Goal: Complete application form

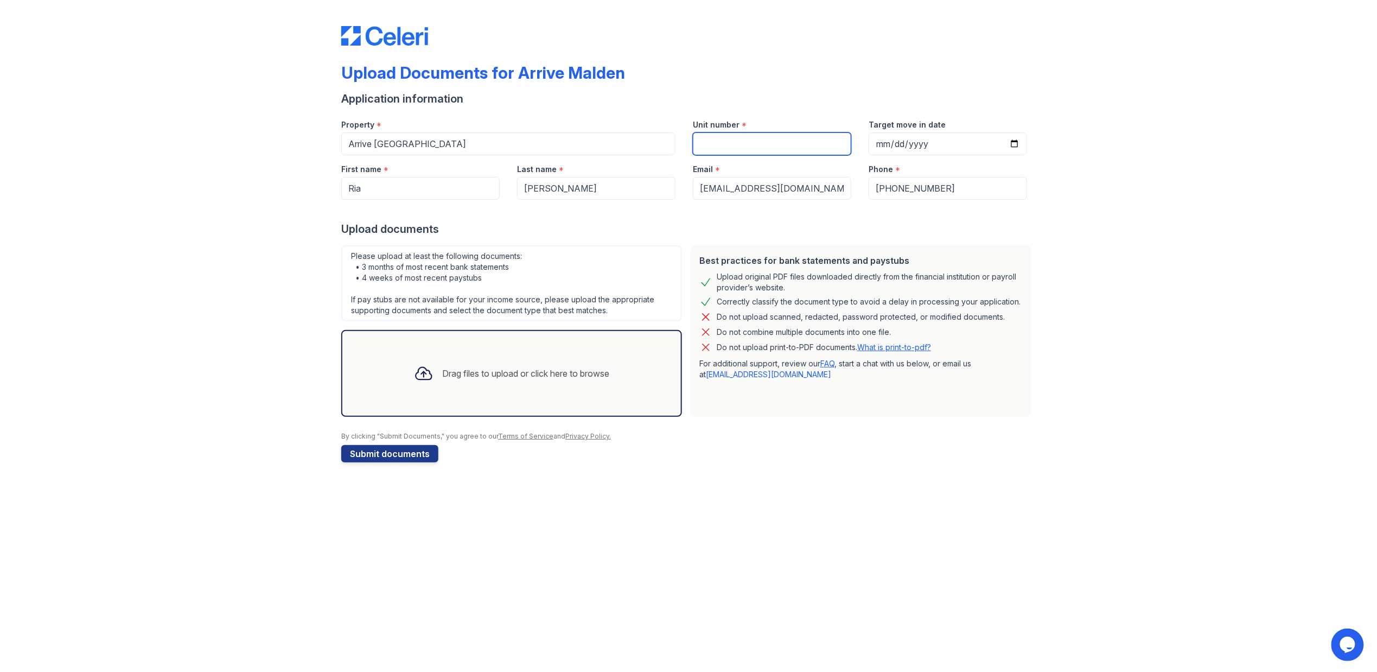
click at [730, 143] on input "Unit number" at bounding box center [772, 143] width 158 height 23
type input "502"
click at [875, 140] on input "Target move in date" at bounding box center [948, 143] width 158 height 23
type input "[DATE]"
click at [622, 219] on div at bounding box center [688, 211] width 694 height 22
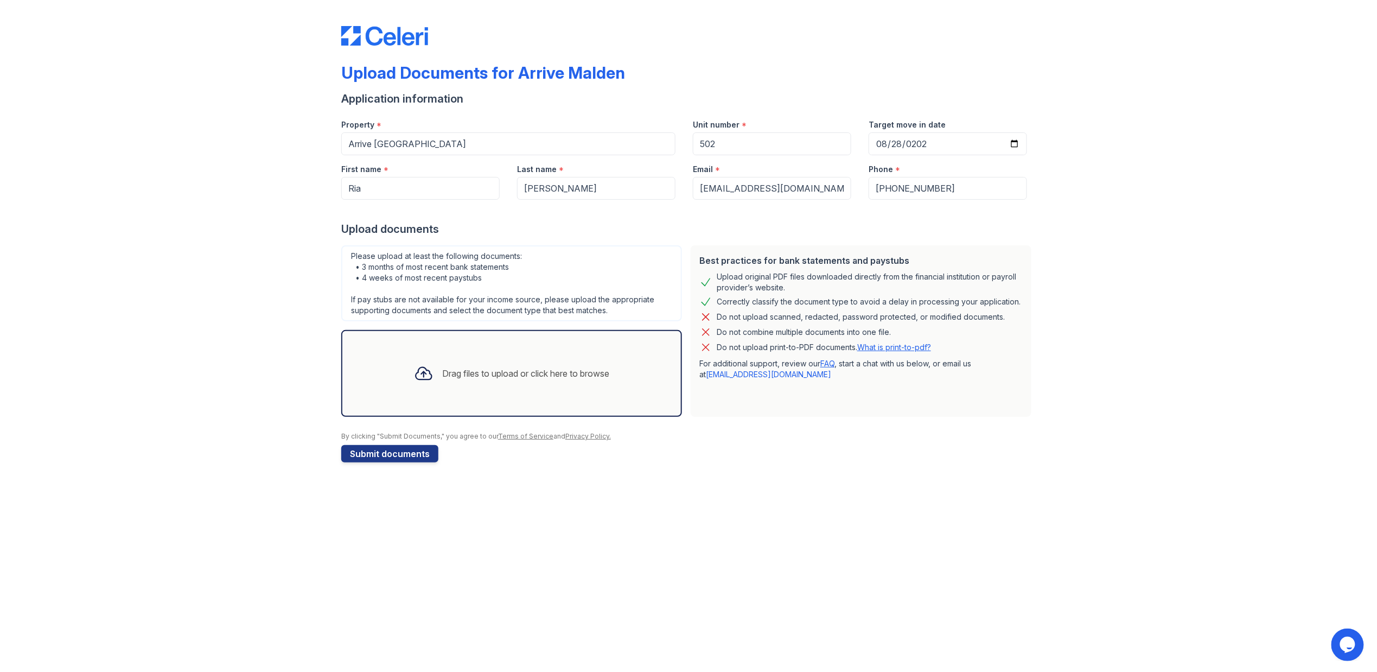
click at [449, 374] on div "Drag files to upload or click here to browse" at bounding box center [525, 373] width 167 height 13
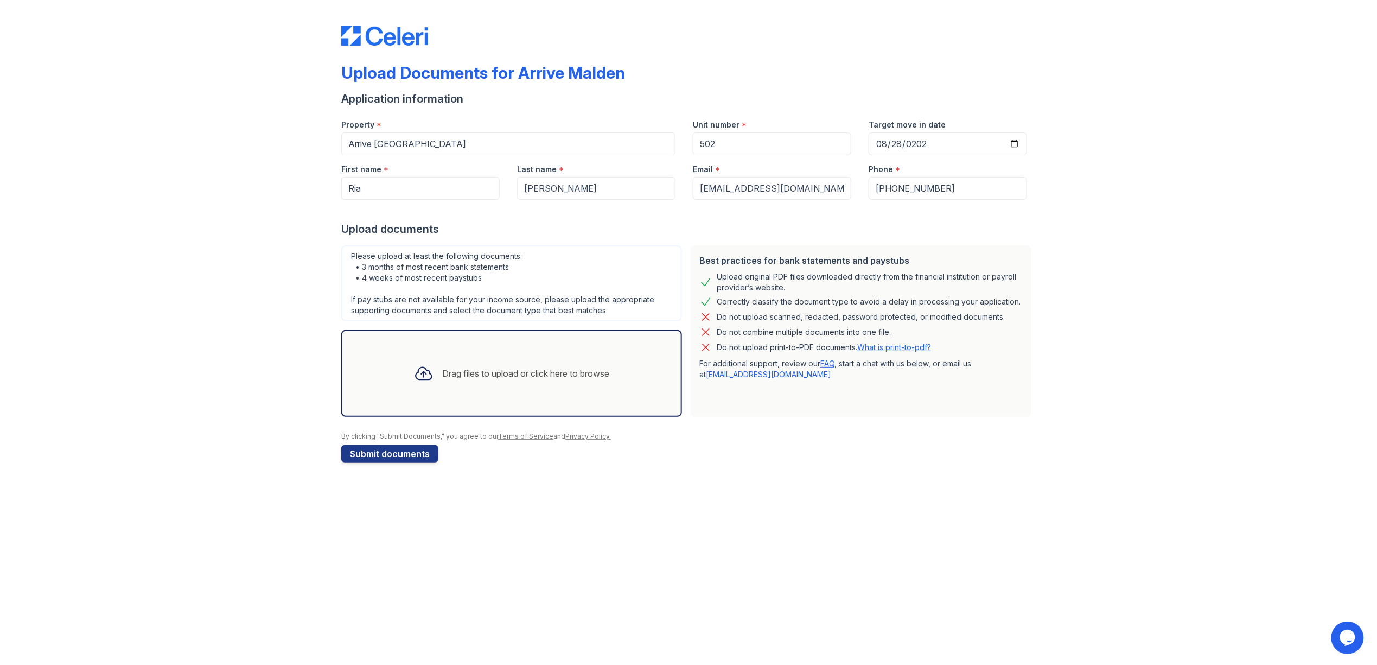
click at [1141, 167] on div "Upload Documents for Arrive Malden Application information Property * Arrive [G…" at bounding box center [688, 242] width 1342 height 484
click at [373, 461] on button "Submit documents" at bounding box center [389, 453] width 97 height 17
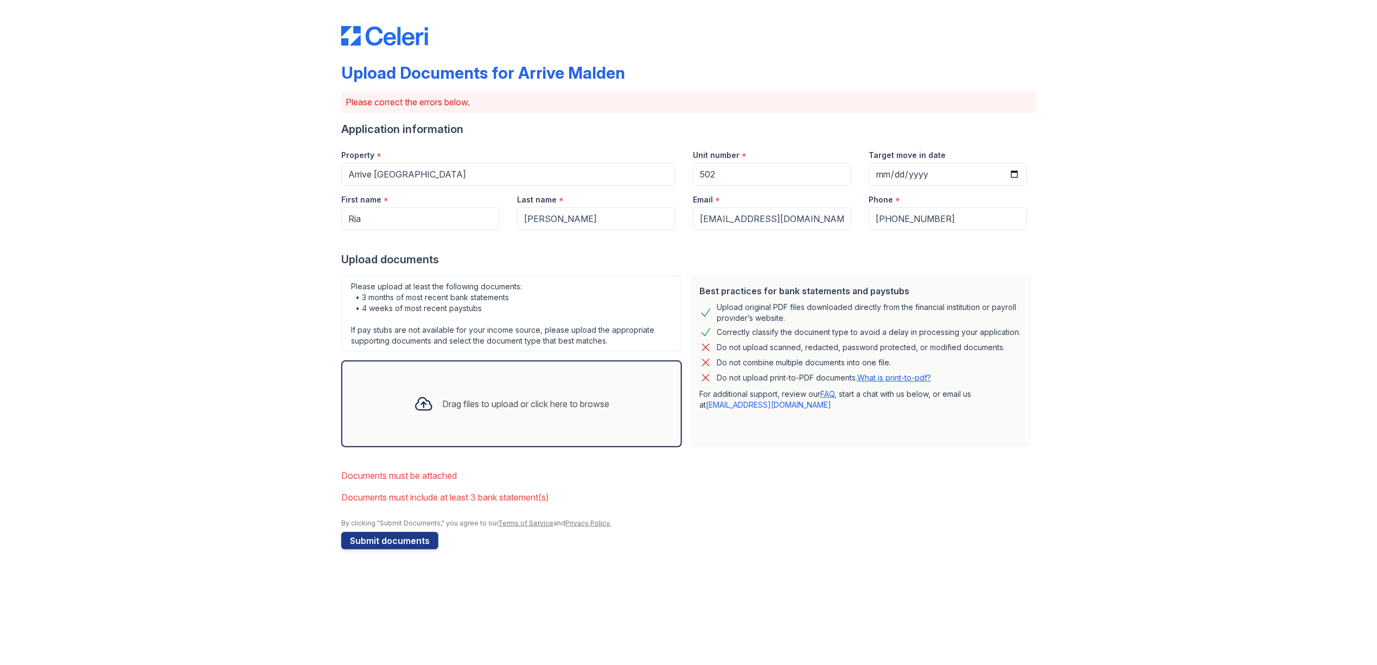
click at [502, 406] on div "Drag files to upload or click here to browse" at bounding box center [525, 403] width 167 height 13
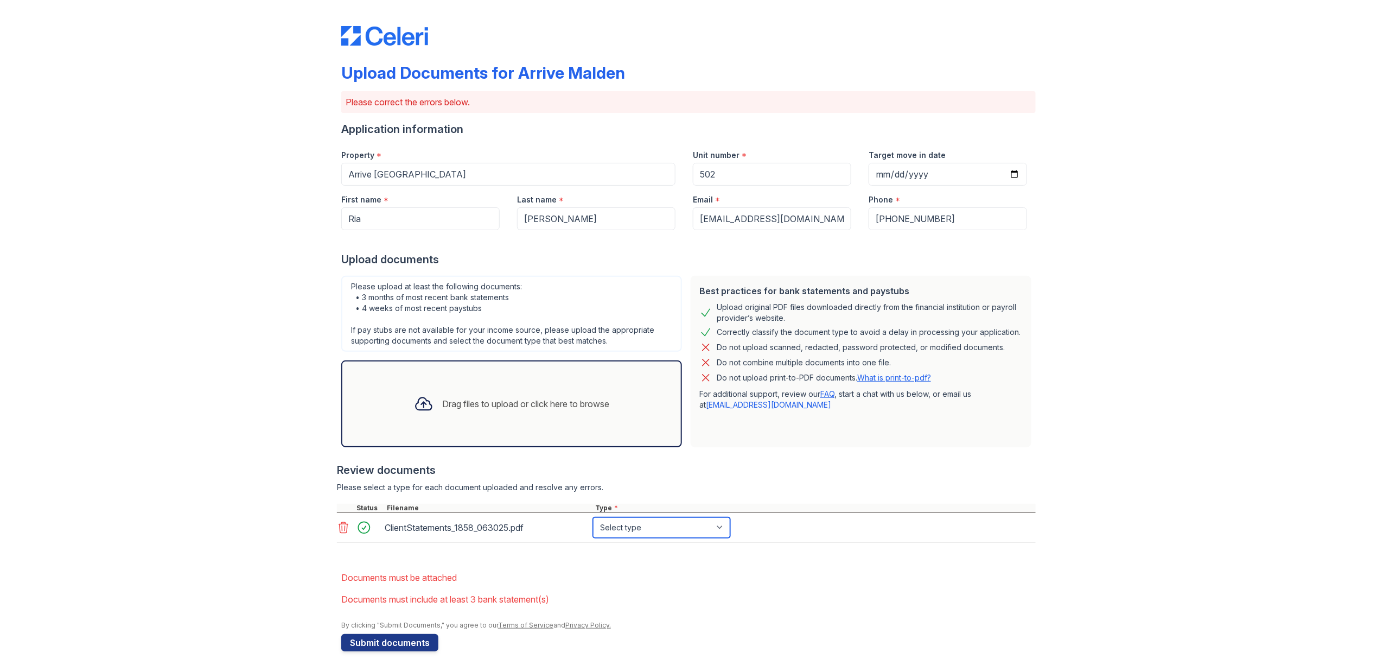
click at [694, 528] on select "Select type Paystub Bank Statement Offer Letter Tax Documents Benefit Award Let…" at bounding box center [661, 527] width 137 height 21
select select "investment_account_statement"
click at [593, 517] on select "Select type Paystub Bank Statement Offer Letter Tax Documents Benefit Award Let…" at bounding box center [661, 527] width 137 height 21
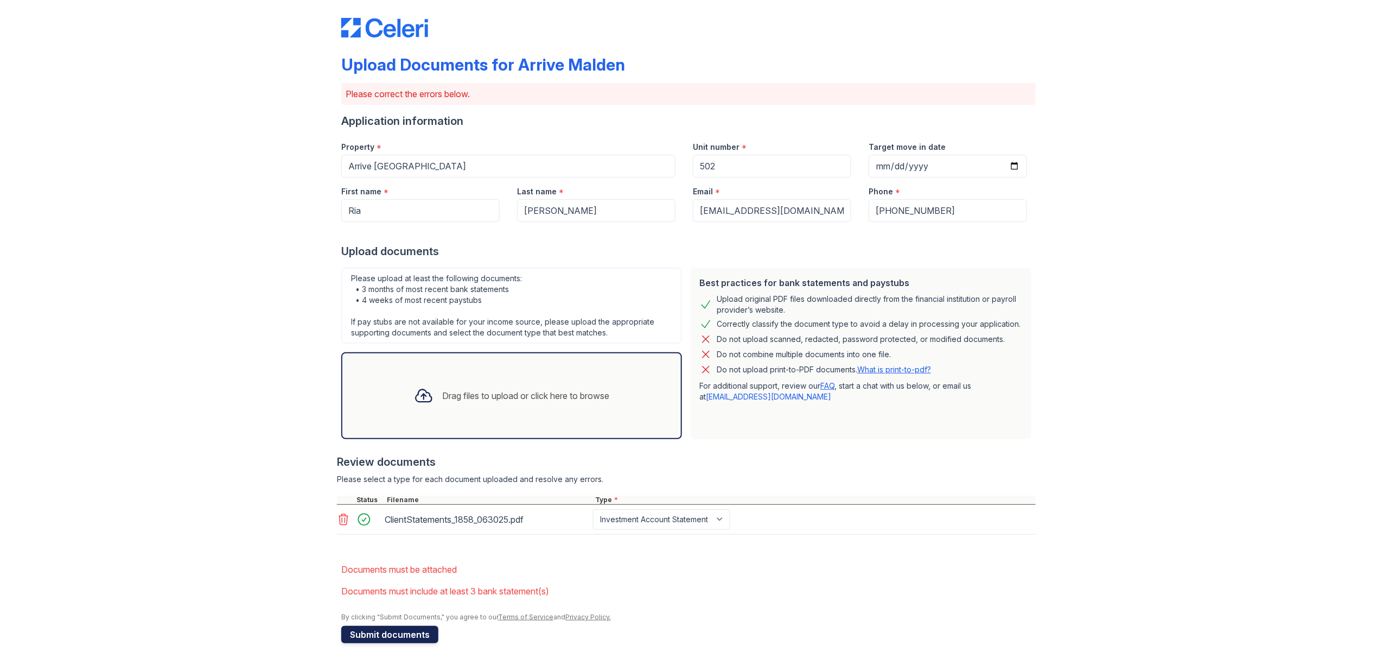
click at [384, 631] on button "Submit documents" at bounding box center [389, 634] width 97 height 17
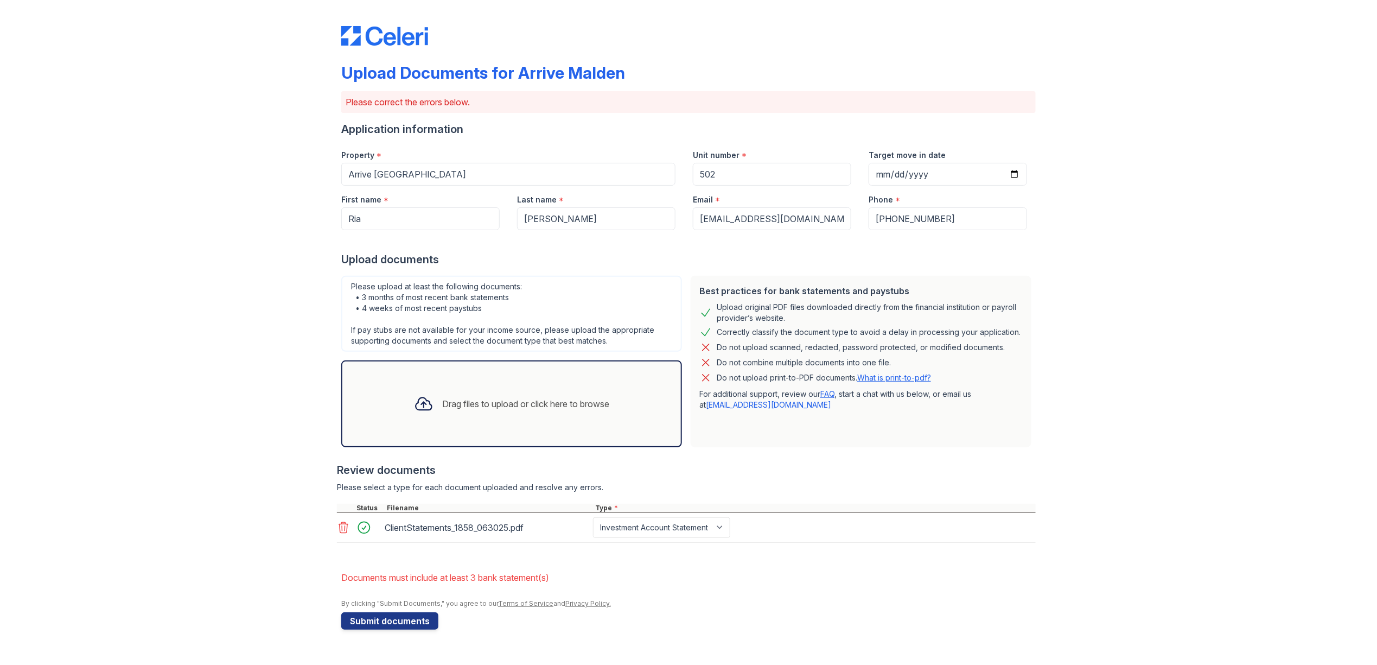
click at [504, 404] on div "Drag files to upload or click here to browse" at bounding box center [525, 403] width 167 height 13
click at [409, 623] on button "Submit documents" at bounding box center [389, 620] width 97 height 17
click at [465, 394] on div "Drag files to upload or click here to browse" at bounding box center [511, 403] width 213 height 37
click at [537, 395] on div "Drag files to upload or click here to browse" at bounding box center [511, 403] width 213 height 37
click at [471, 417] on div "Drag files to upload or click here to browse" at bounding box center [511, 403] width 213 height 37
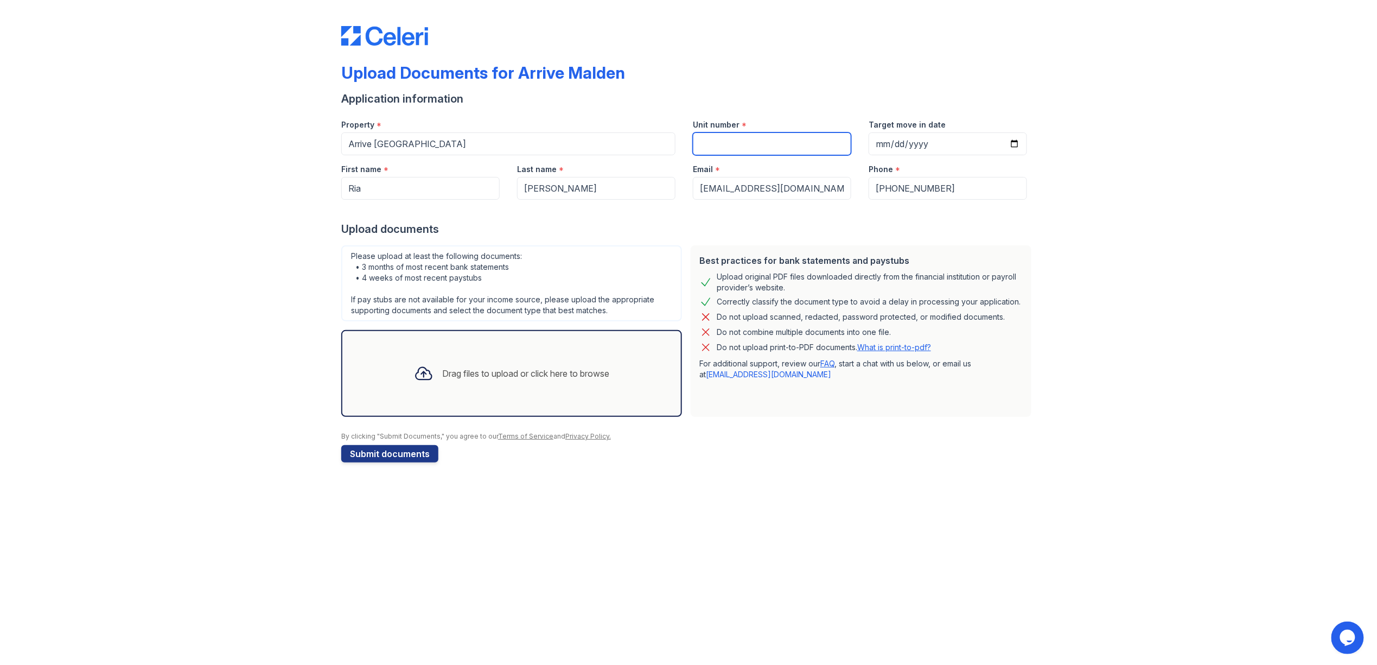
click at [737, 148] on input "Unit number" at bounding box center [772, 143] width 158 height 23
type input "502"
click at [931, 139] on input "Target move in date" at bounding box center [948, 143] width 158 height 23
click at [1014, 140] on input "Target move in date" at bounding box center [948, 143] width 158 height 23
type input "[DATE]"
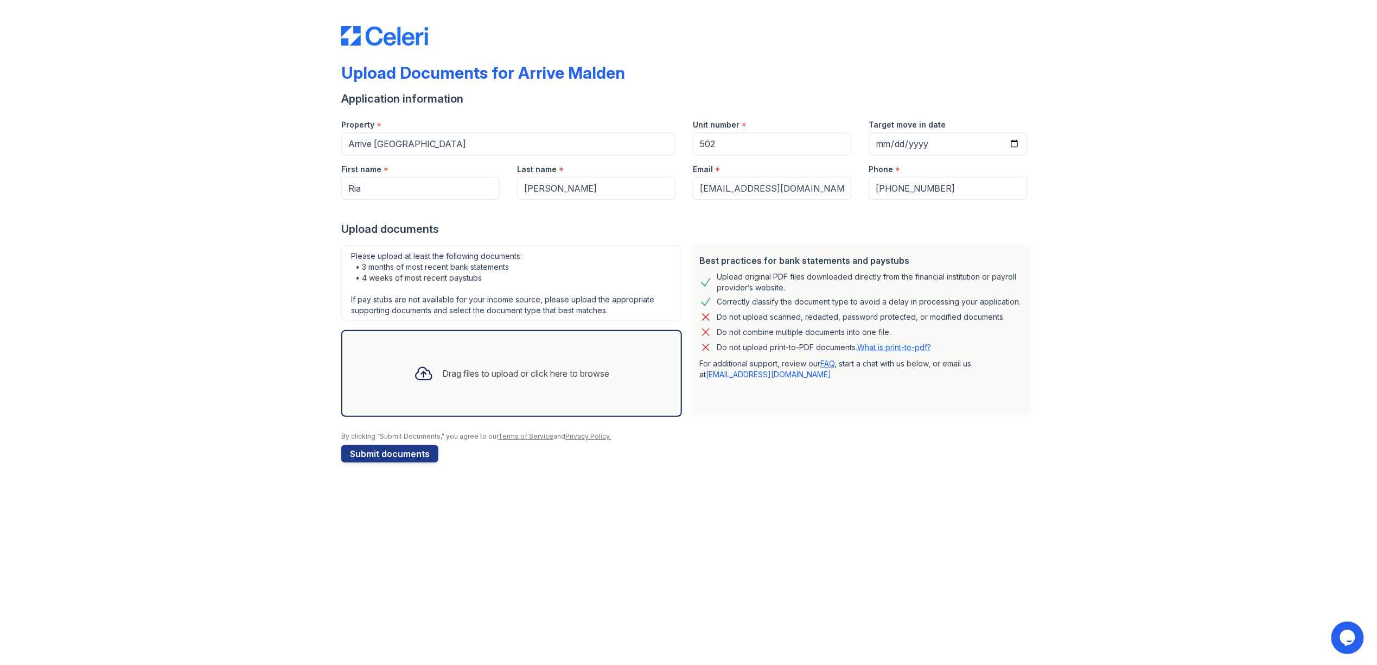
click at [499, 349] on div "Drag files to upload or click here to browse" at bounding box center [511, 373] width 341 height 87
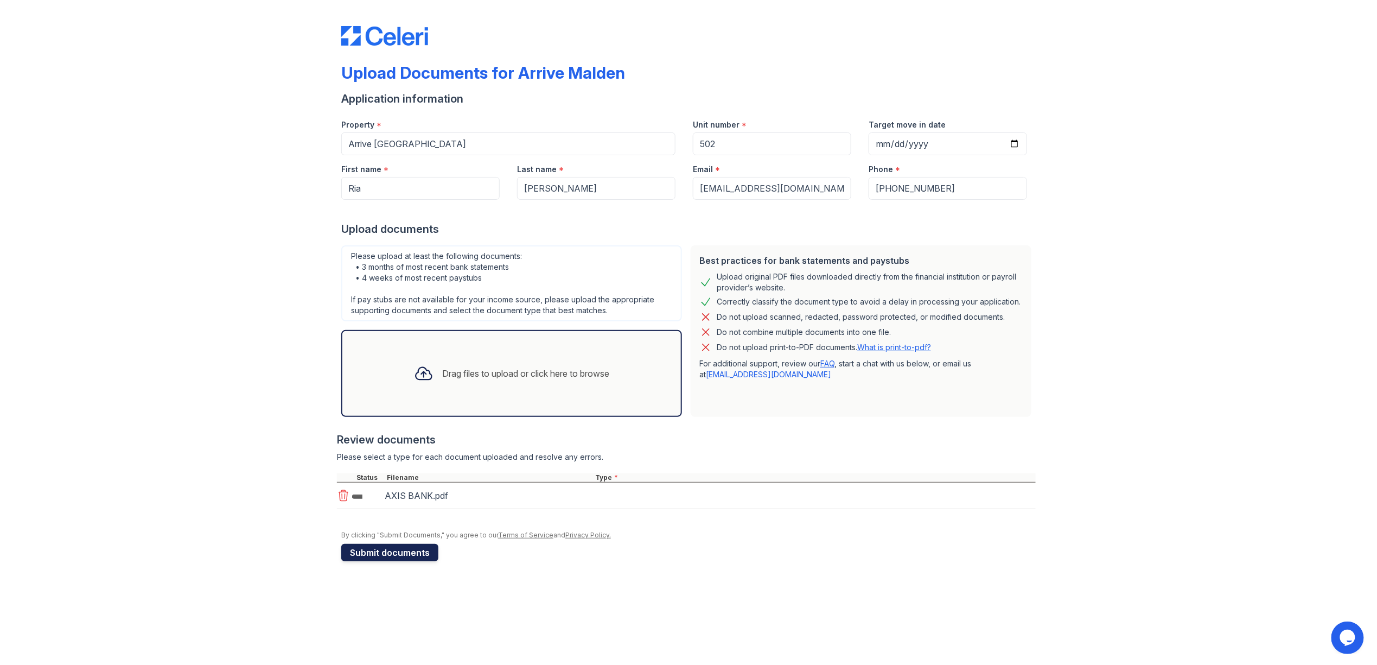
click at [401, 552] on button "Submit documents" at bounding box center [389, 552] width 97 height 17
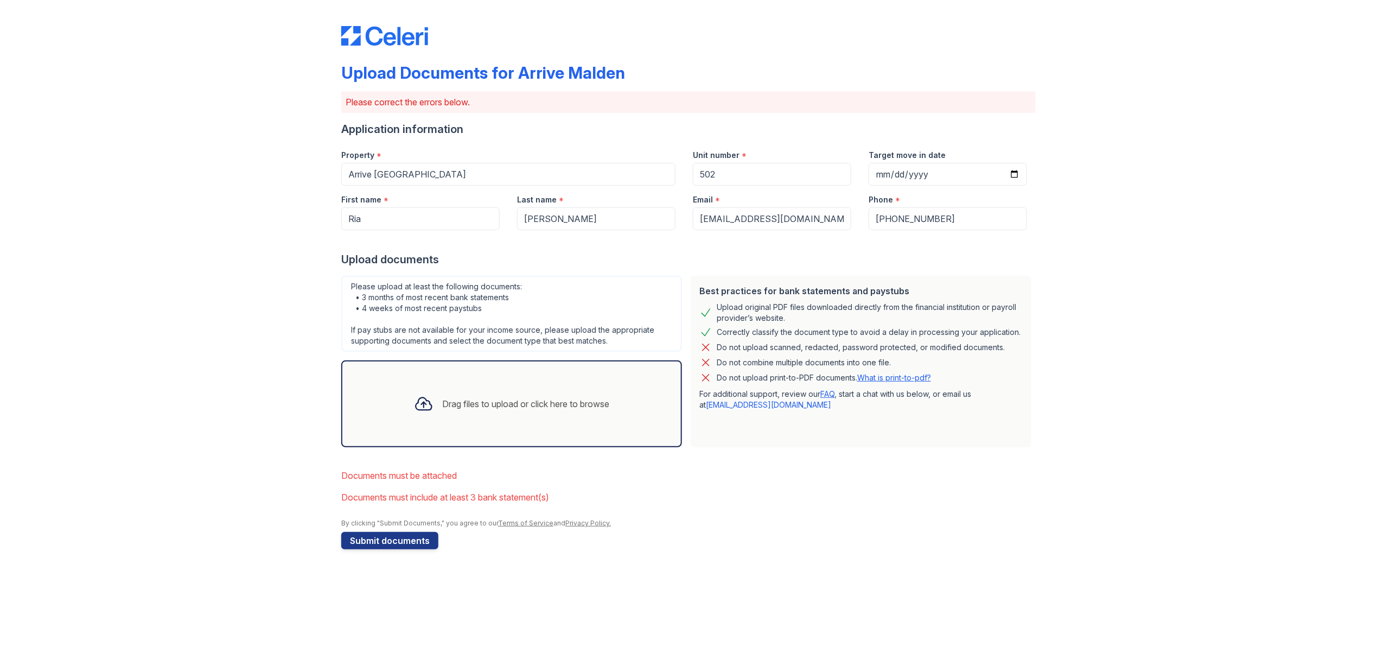
click at [486, 392] on div "Drag files to upload or click here to browse" at bounding box center [511, 403] width 213 height 37
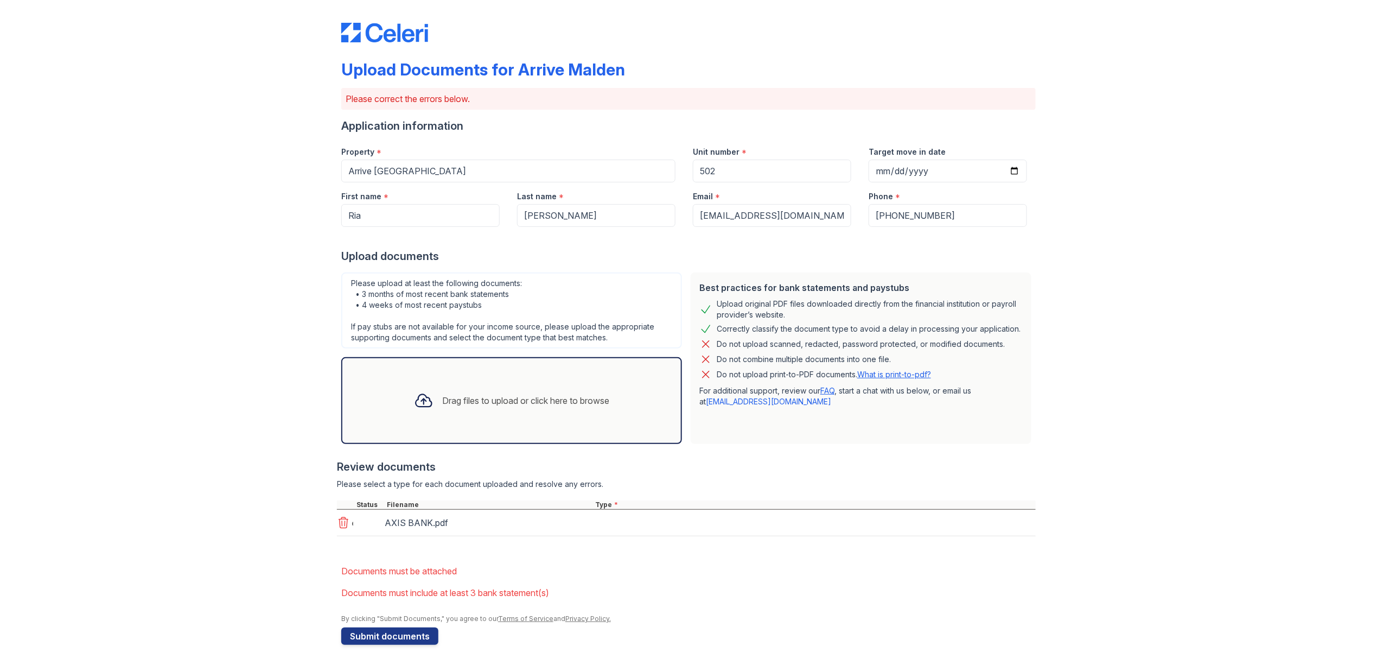
scroll to position [5, 0]
click at [695, 521] on select "Select type Paystub Bank Statement Offer Letter Tax Documents Benefit Award Let…" at bounding box center [661, 522] width 137 height 21
select select "bank_statement"
click at [593, 512] on select "Select type Paystub Bank Statement Offer Letter Tax Documents Benefit Award Let…" at bounding box center [661, 522] width 137 height 21
click at [394, 635] on button "Submit documents" at bounding box center [389, 637] width 97 height 17
